Goal: Task Accomplishment & Management: Complete application form

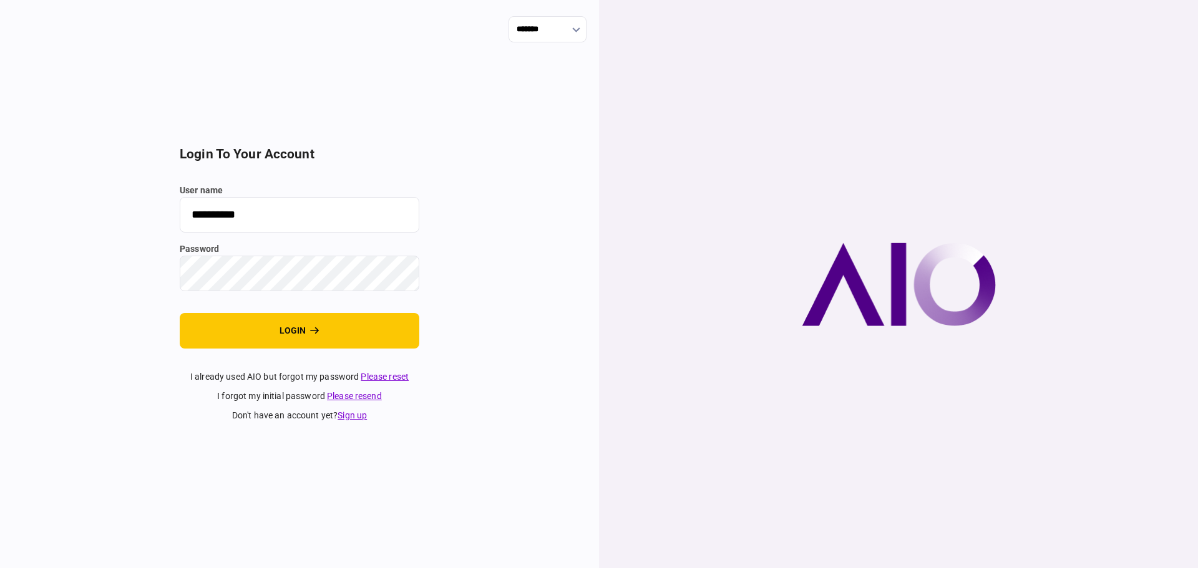
click at [278, 309] on section "**********" at bounding box center [300, 285] width 240 height 276
click at [276, 318] on button "login" at bounding box center [300, 331] width 240 height 36
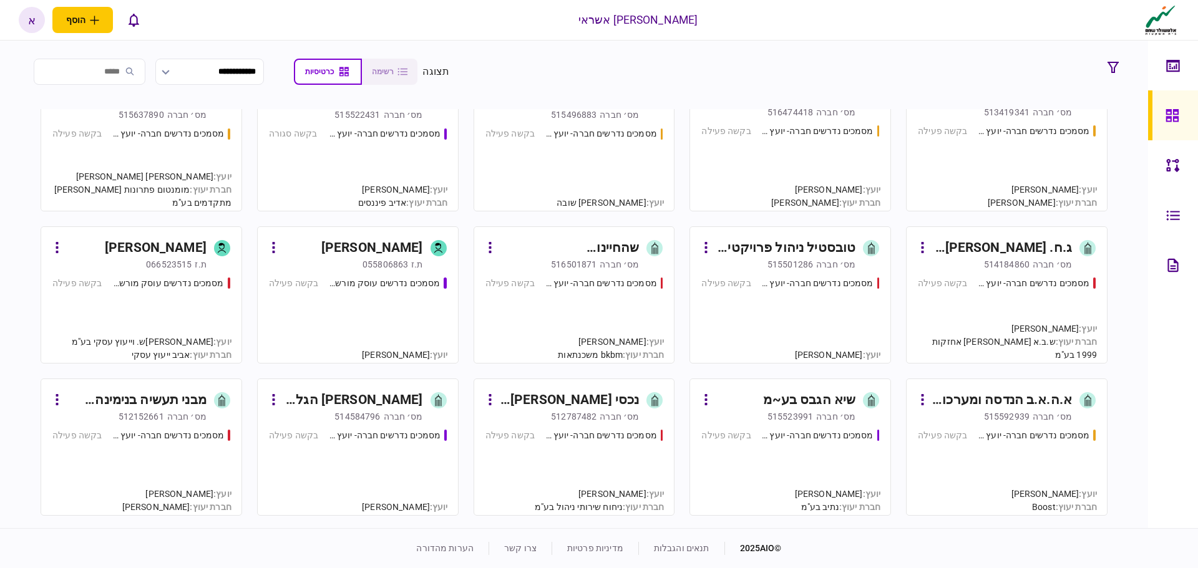
scroll to position [374, 0]
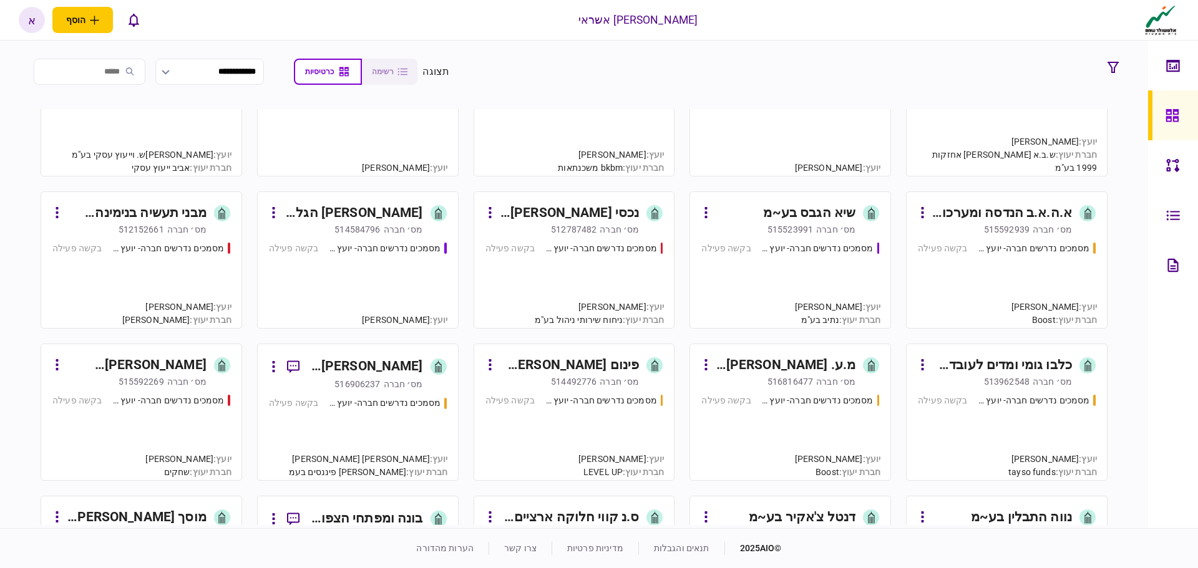
click at [620, 278] on div "מסמכים נדרשים חברה- יועץ - תהליך חברה בקשה פעילה" at bounding box center [574, 279] width 178 height 75
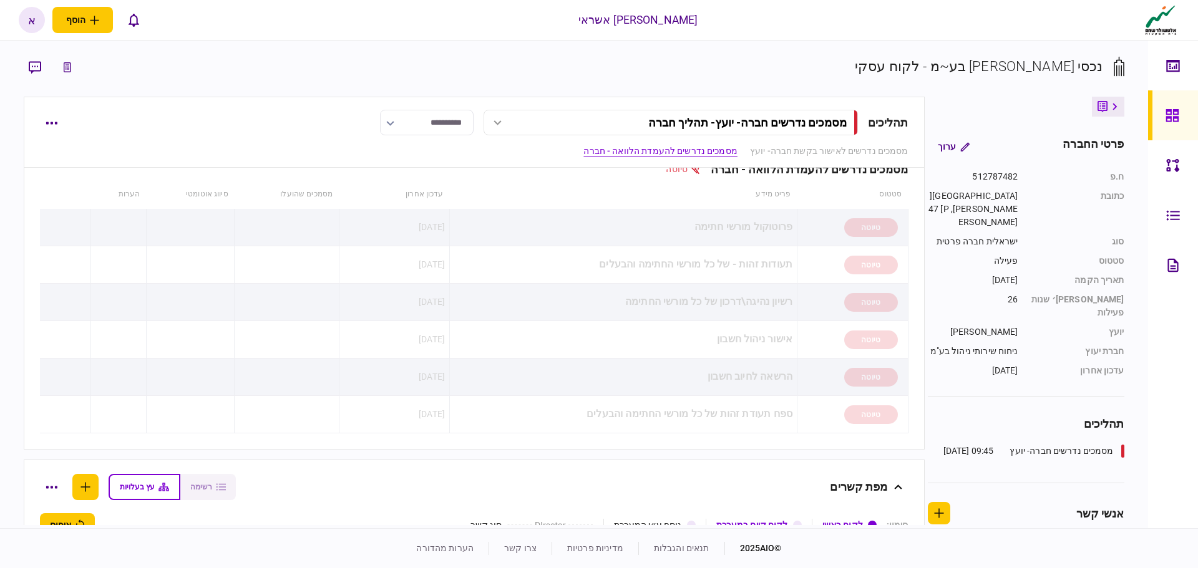
scroll to position [749, 0]
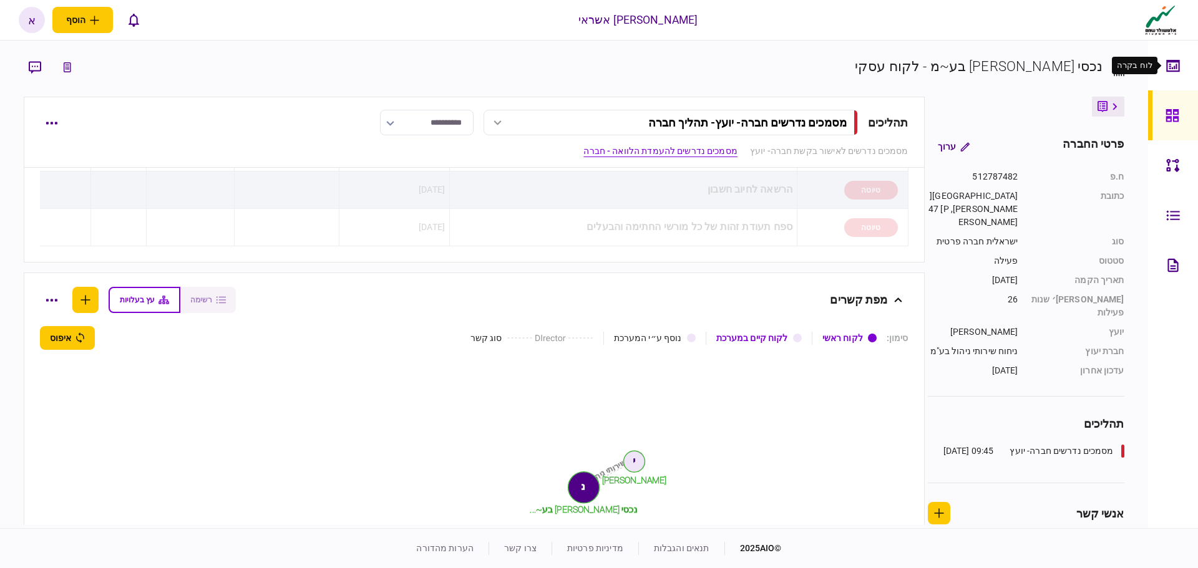
click at [1180, 64] on div at bounding box center [1176, 66] width 20 height 50
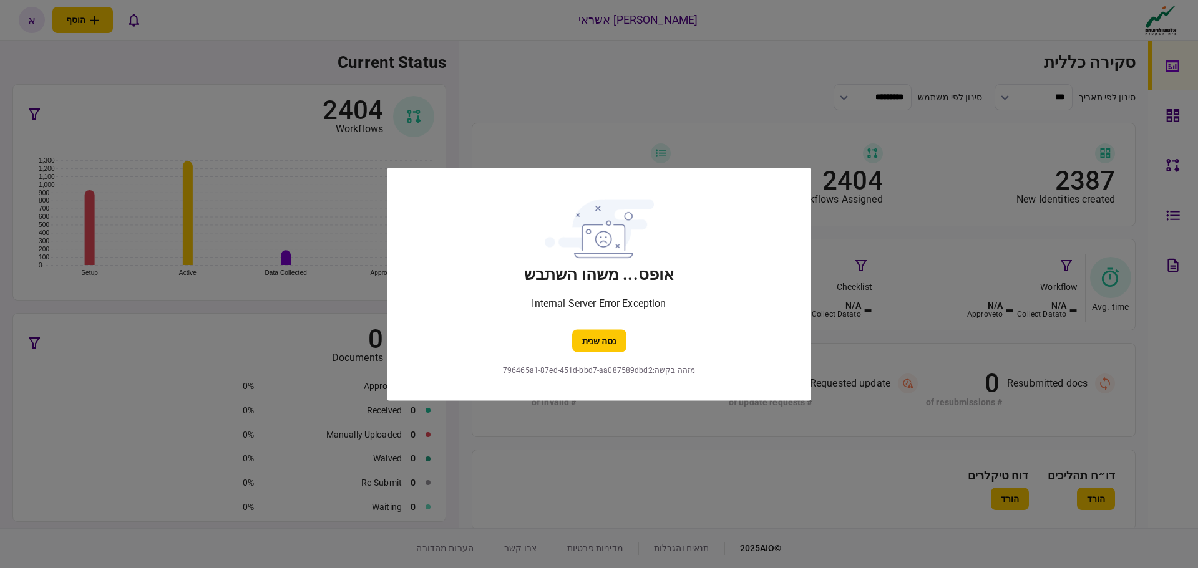
click at [1178, 115] on div at bounding box center [599, 284] width 1198 height 568
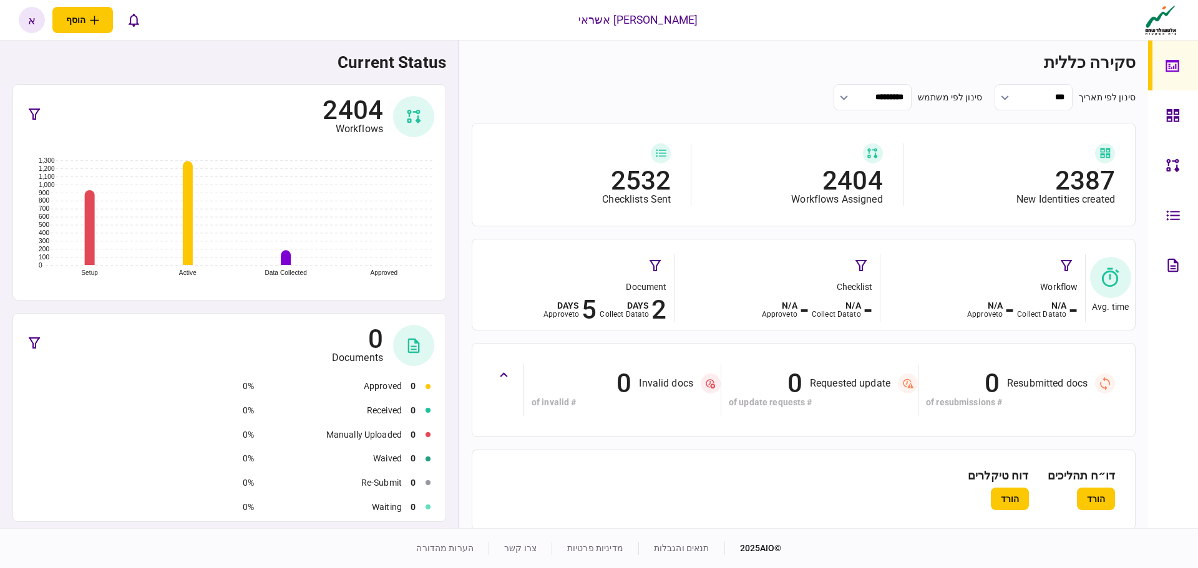
click at [1164, 124] on link at bounding box center [1173, 115] width 50 height 50
click at [1179, 114] on icon at bounding box center [1173, 116] width 14 height 14
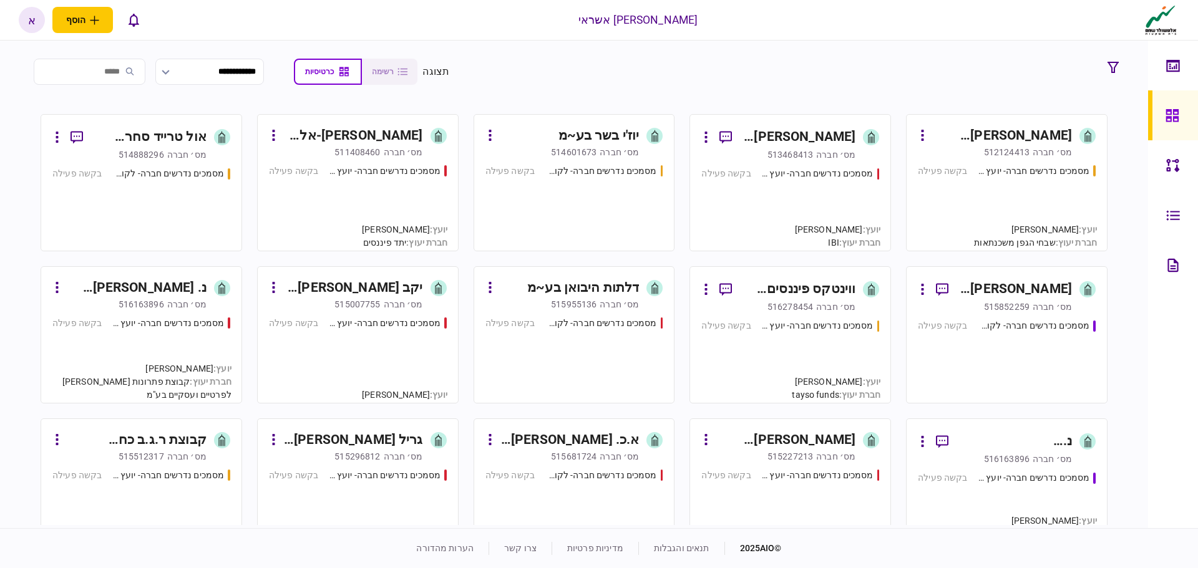
scroll to position [998, 0]
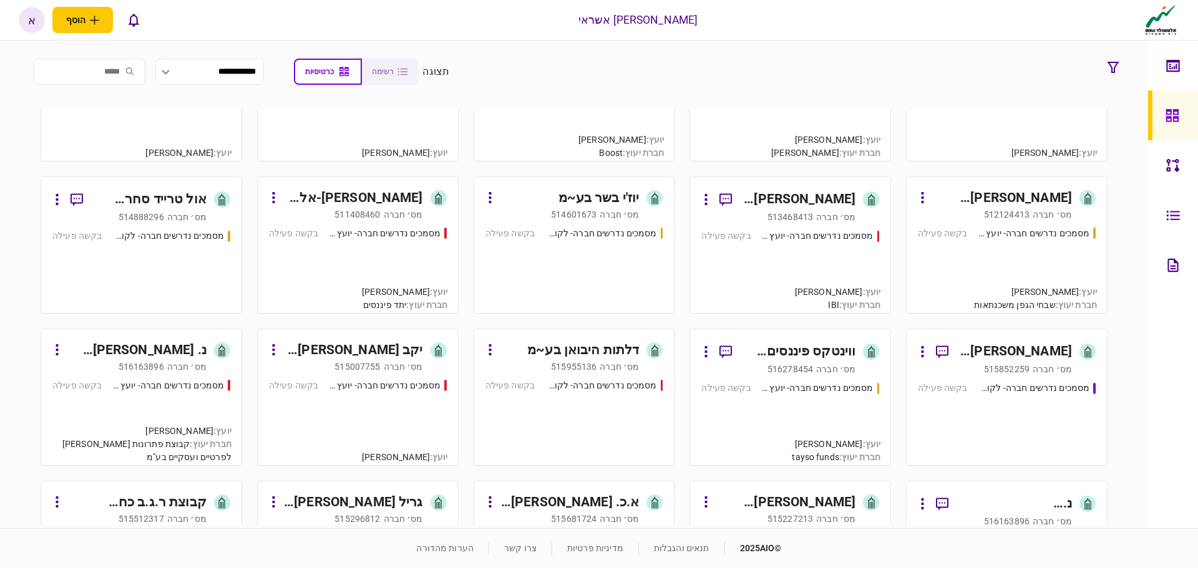
click at [218, 253] on div "מסמכים נדרשים חברה- לקוח קצה - ישיר בקשה פעילה" at bounding box center [141, 266] width 178 height 72
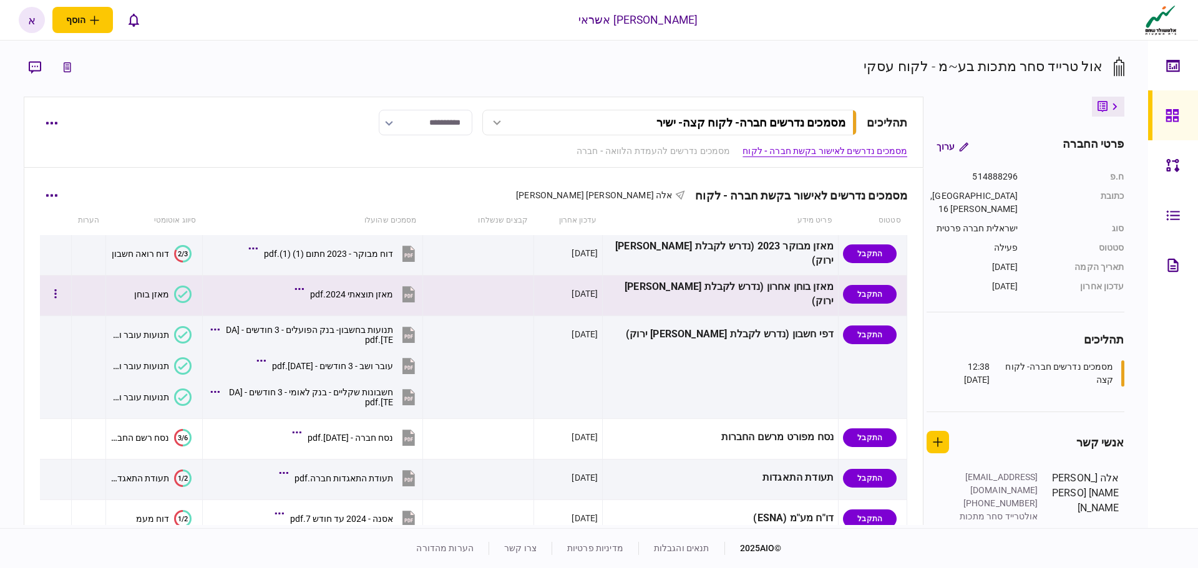
click at [304, 289] on icon at bounding box center [299, 289] width 9 height 2
click at [381, 291] on div "מאזן תוצאתי 2024.pdf" at bounding box center [351, 294] width 83 height 10
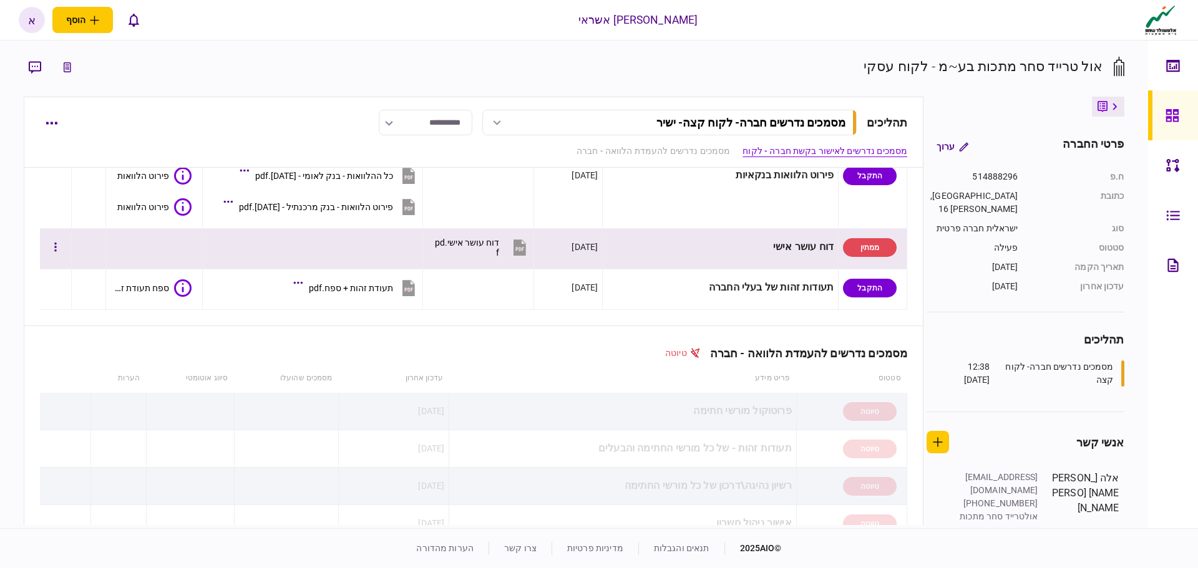
scroll to position [499, 0]
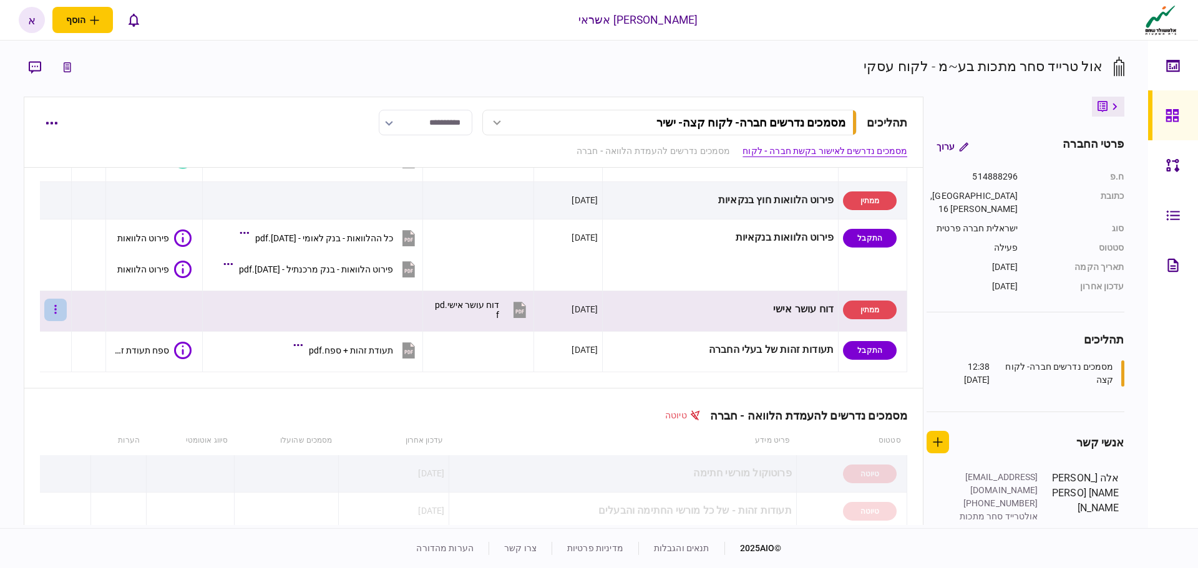
click at [65, 318] on button "button" at bounding box center [55, 310] width 22 height 22
click at [365, 397] on div at bounding box center [599, 284] width 1198 height 568
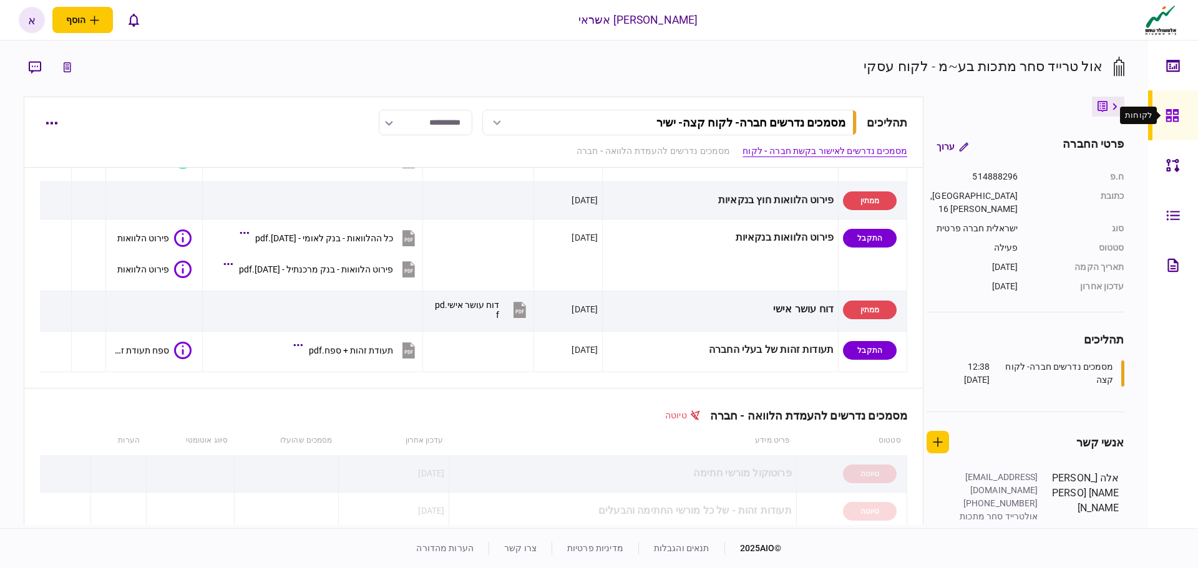
click at [1171, 120] on icon at bounding box center [1171, 115] width 12 height 12
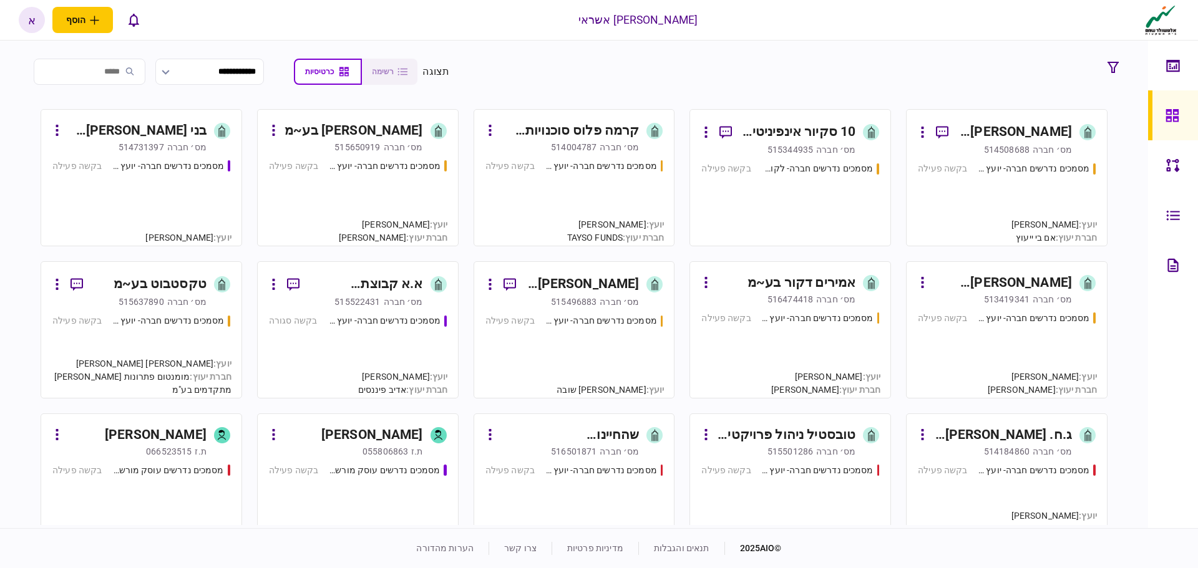
click at [122, 79] on input "search" at bounding box center [90, 72] width 112 height 26
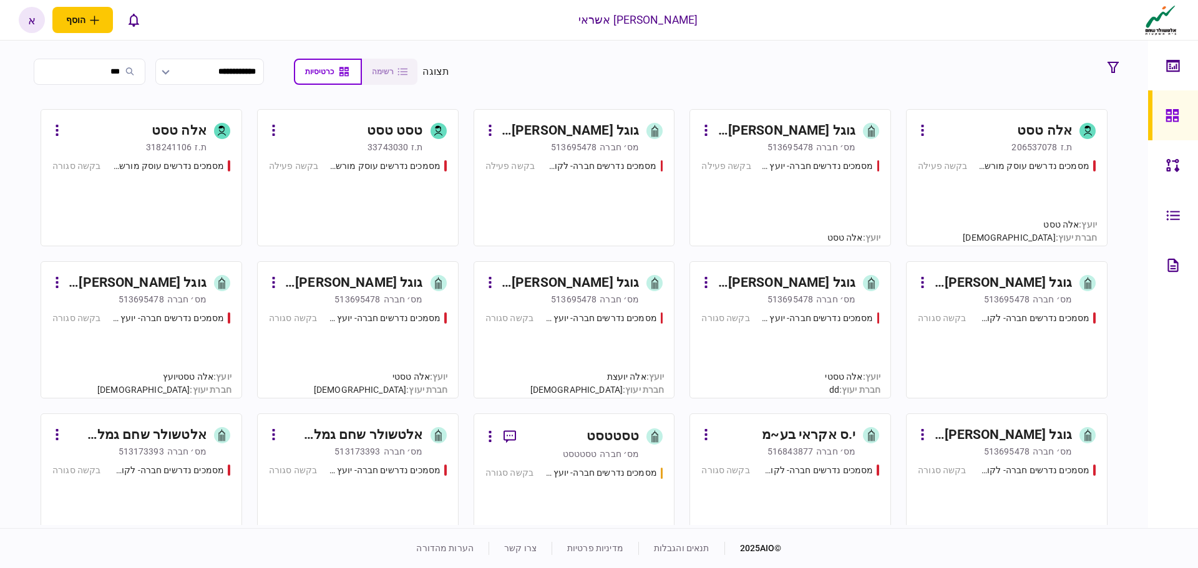
type input "***"
click at [1041, 205] on div "מסמכים נדרשים עוסק מורשה - יועץ בקשה פעילה" at bounding box center [1007, 197] width 178 height 75
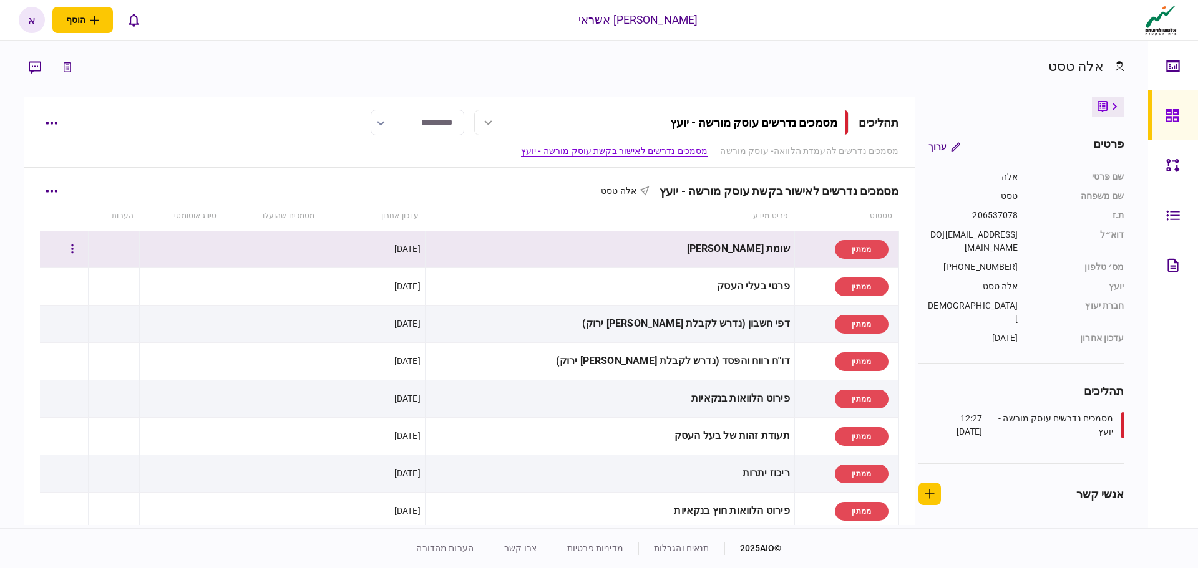
scroll to position [250, 0]
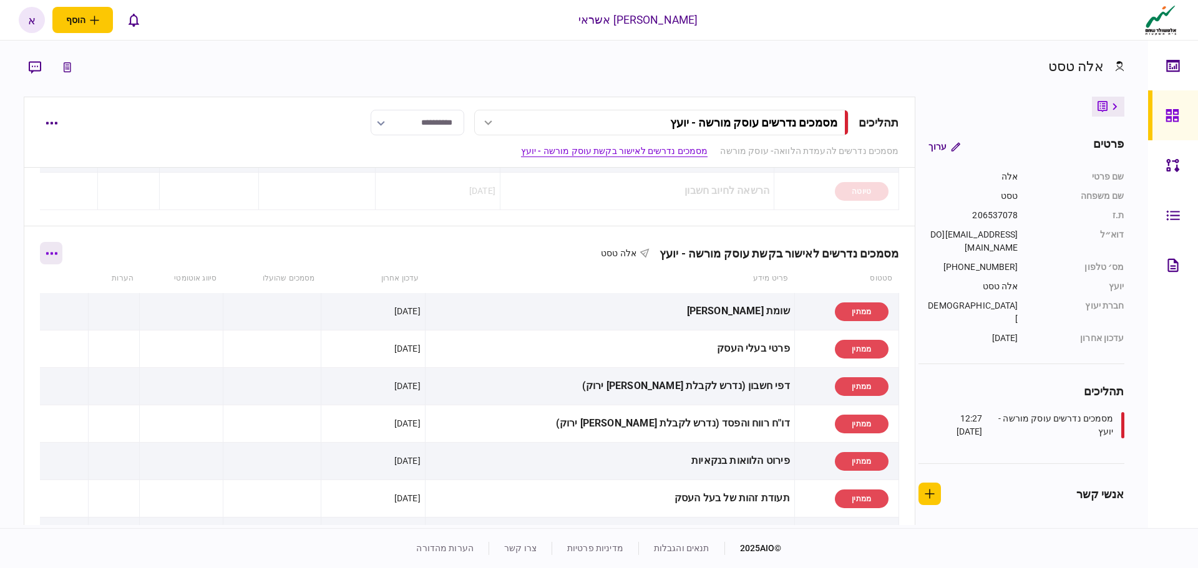
click at [60, 259] on button "button" at bounding box center [51, 253] width 22 height 22
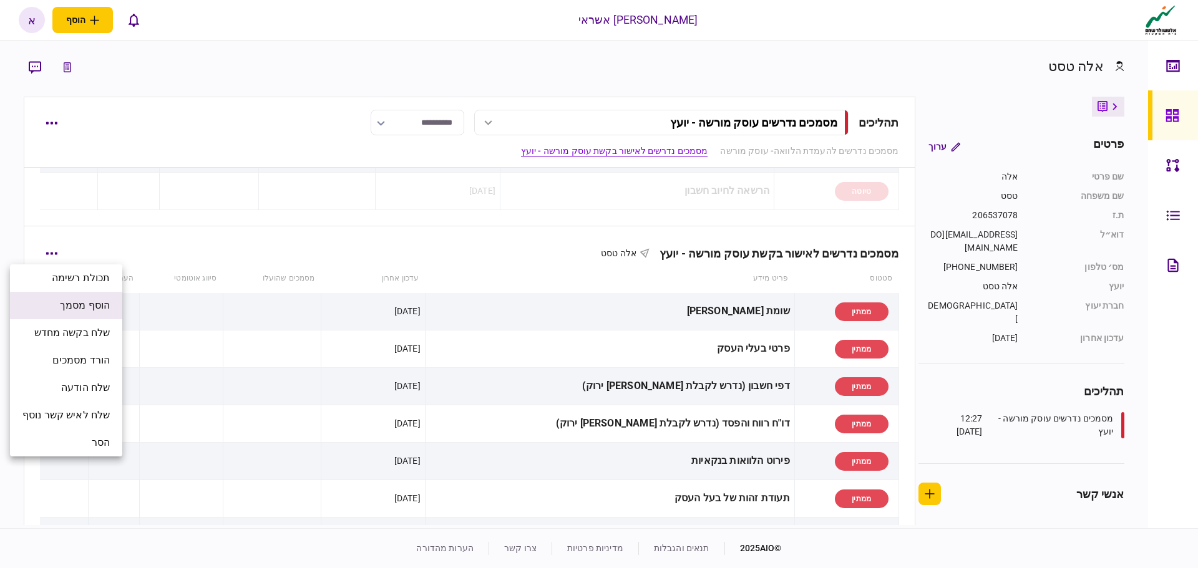
click at [94, 309] on span "הוסף מסמך" at bounding box center [85, 305] width 50 height 15
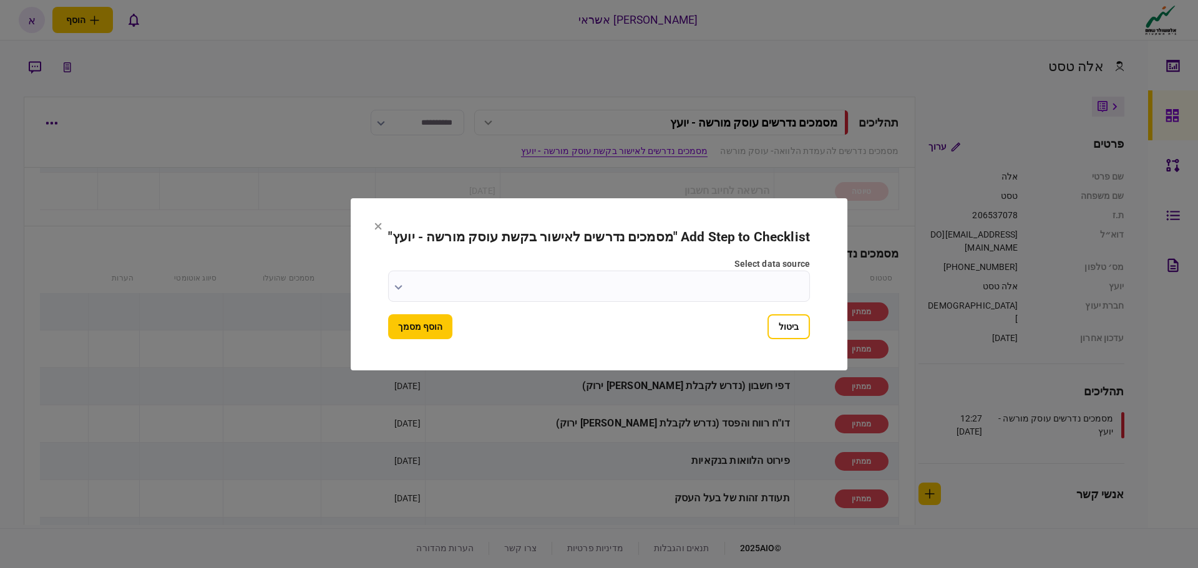
click at [629, 271] on input "select data source" at bounding box center [599, 286] width 422 height 31
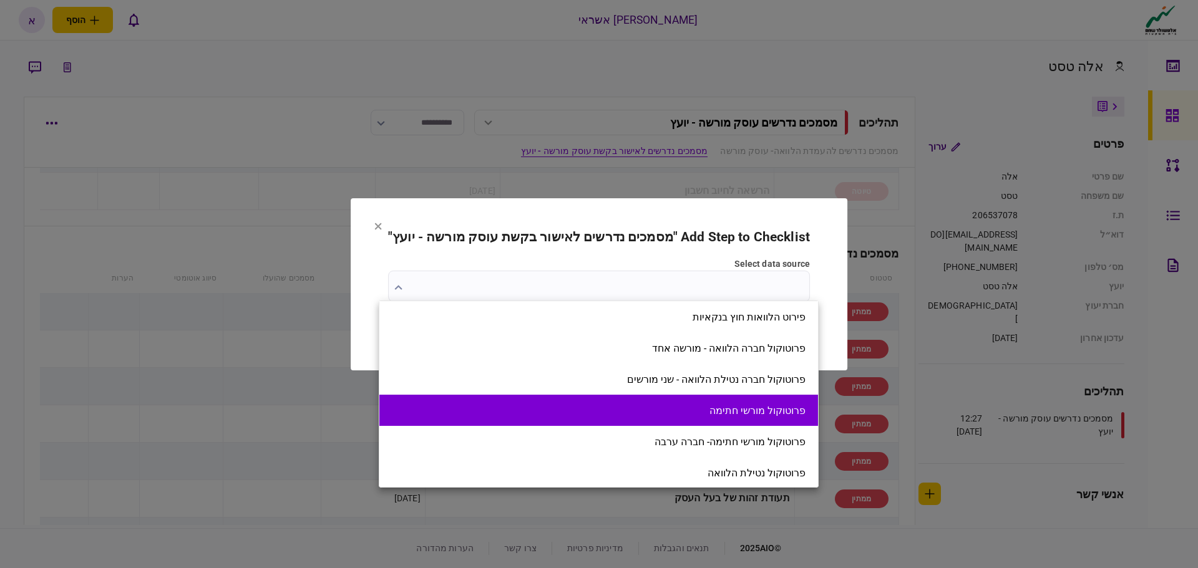
scroll to position [1123, 0]
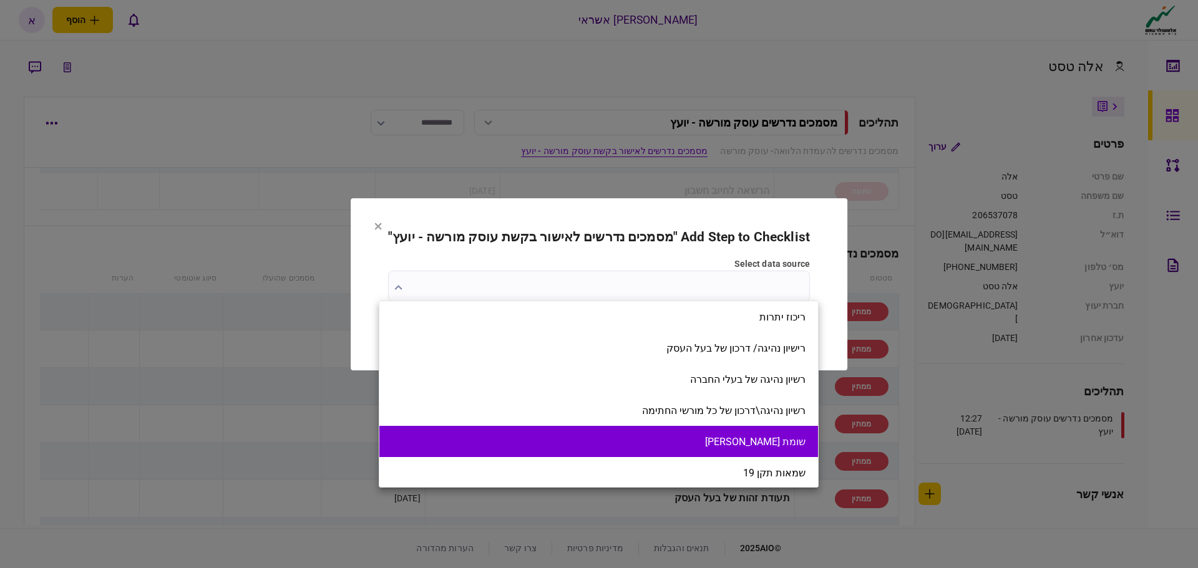
click at [641, 428] on li "שומת [PERSON_NAME]" at bounding box center [598, 441] width 439 height 31
type input "*******"
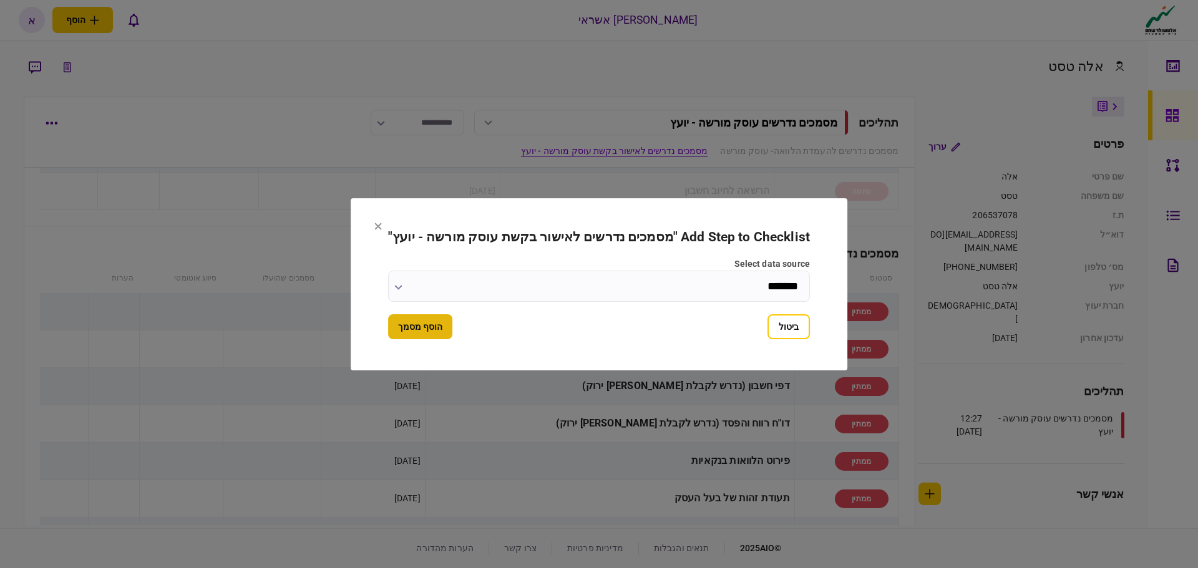
click at [424, 333] on button "הוסף מסמך" at bounding box center [420, 326] width 64 height 25
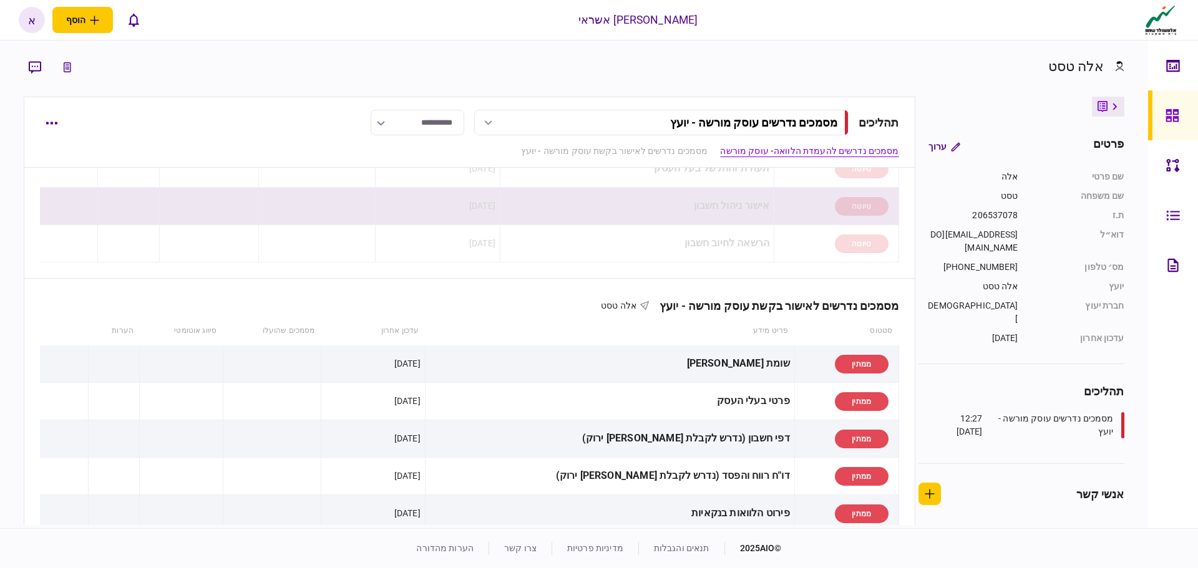
scroll to position [0, 0]
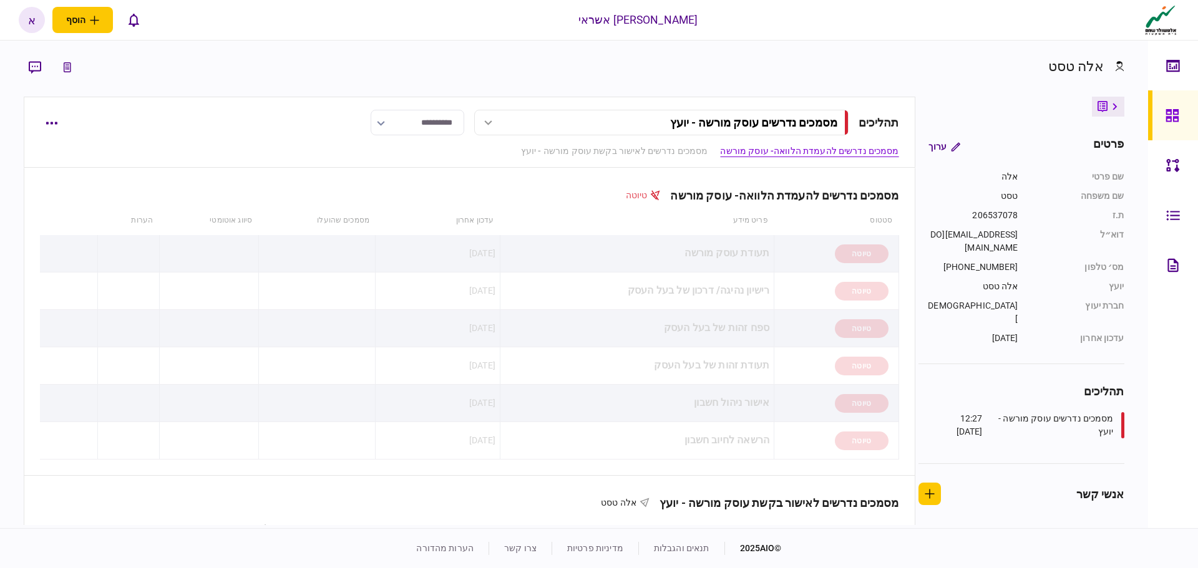
click at [1177, 230] on div at bounding box center [1176, 215] width 20 height 50
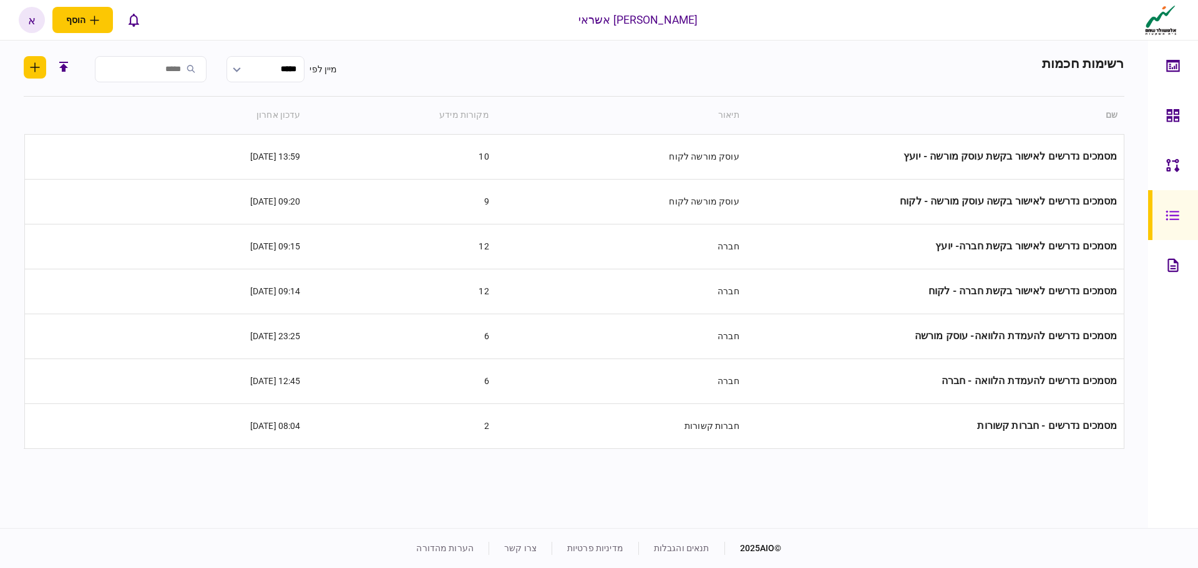
click at [1172, 174] on div at bounding box center [1176, 165] width 20 height 50
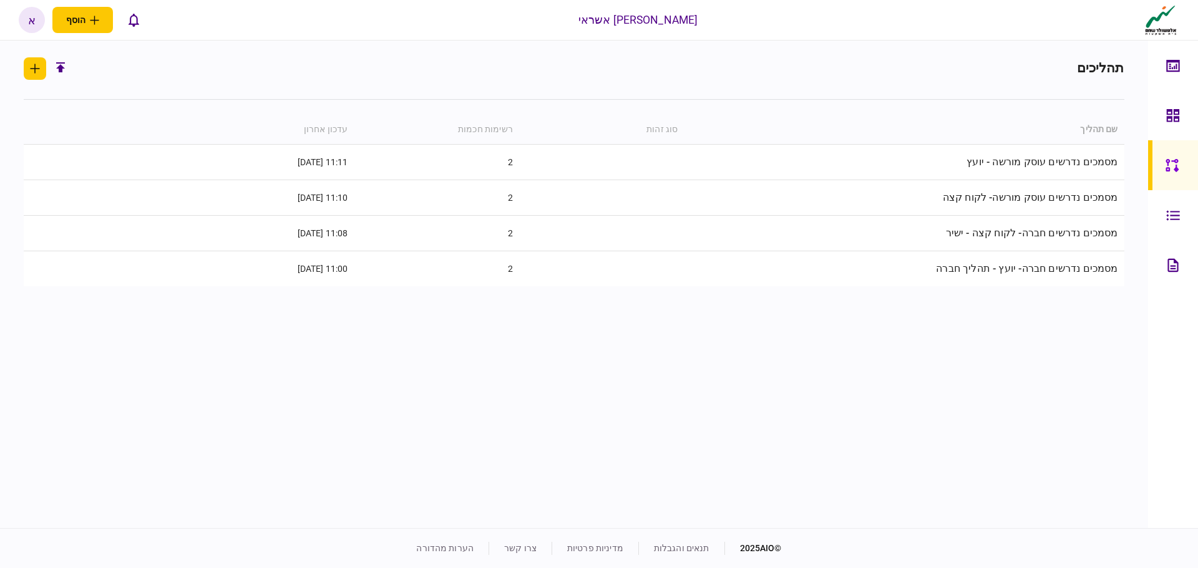
click at [1186, 119] on link at bounding box center [1173, 115] width 50 height 50
click at [1169, 124] on div at bounding box center [1176, 115] width 20 height 50
